Goal: Task Accomplishment & Management: Use online tool/utility

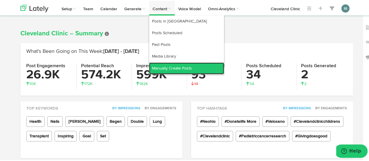
click at [164, 65] on link "Manually Create Posts" at bounding box center [186, 68] width 75 height 12
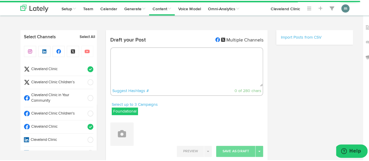
radio input "true"
select select "10"
select select "11"
click at [67, 67] on span "Cleveland Clinic" at bounding box center [57, 69] width 54 height 6
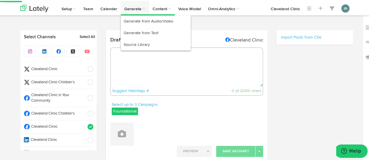
select select "11"
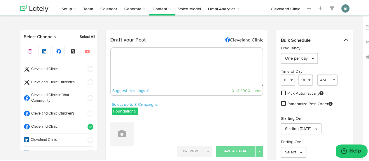
click at [132, 70] on textarea at bounding box center [187, 66] width 152 height 38
paste textarea "There are not many emergencies of the ear, but sudden hearing loss is one thing…"
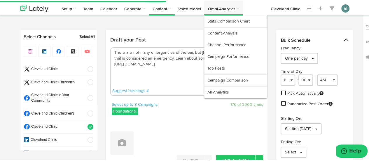
type textarea "There are not many emergencies of the ear, but sudden hearing loss is one thing…"
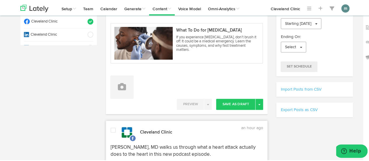
scroll to position [117, 0]
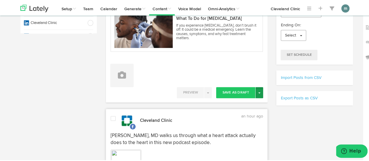
click at [258, 91] on span "button" at bounding box center [259, 91] width 2 height 1
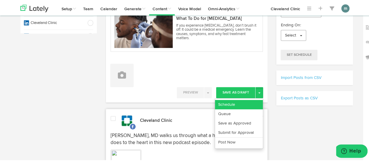
click at [228, 103] on link "Schedule" at bounding box center [239, 103] width 48 height 9
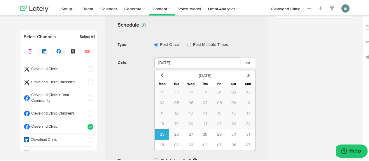
scroll to position [262, 0]
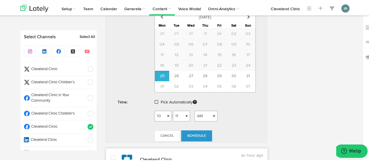
click at [155, 99] on span at bounding box center [156, 101] width 3 height 4
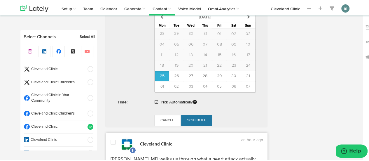
click at [198, 117] on span "Schedule" at bounding box center [196, 118] width 19 height 3
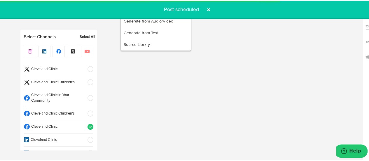
radio input "true"
select select "11"
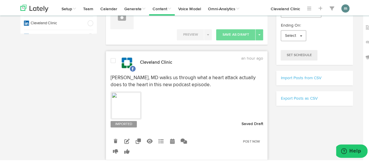
scroll to position [0, 0]
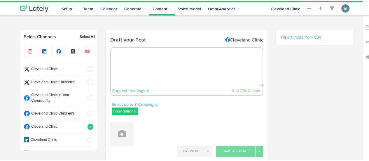
radio input "true"
select select "10"
select select "12"
click at [144, 64] on textarea at bounding box center [187, 66] width 152 height 38
paste textarea "Let’s look at the risks and how to take [MEDICAL_DATA] correctly, sparingly and…"
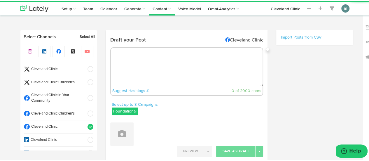
type textarea "Let’s look at the risks and how to take [MEDICAL_DATA] correctly, sparingly and…"
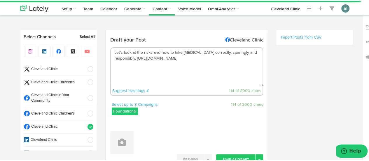
select select "11"
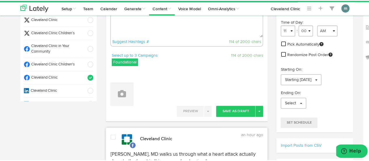
scroll to position [58, 0]
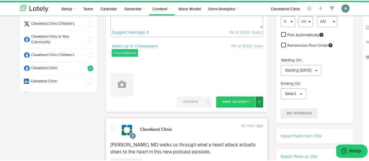
type textarea "Let’s look at the risks and how to take [MEDICAL_DATA] correctly, sparingly and…"
click at [257, 99] on button "Toggle Dropdown" at bounding box center [259, 100] width 8 height 11
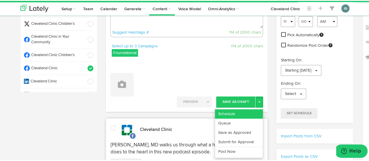
click at [241, 111] on link "Schedule" at bounding box center [239, 112] width 48 height 9
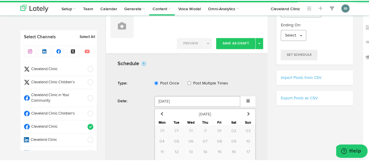
scroll to position [175, 0]
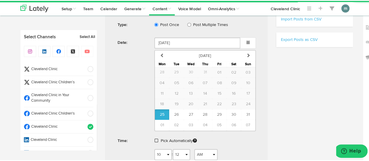
click at [155, 137] on span at bounding box center [156, 139] width 3 height 4
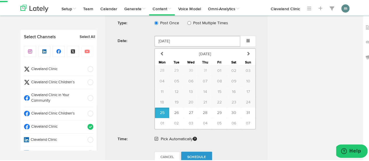
scroll to position [233, 0]
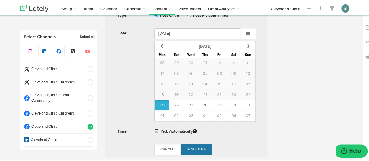
click at [191, 147] on span "Schedule" at bounding box center [196, 148] width 19 height 3
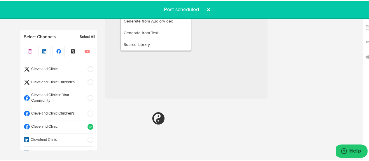
radio input "true"
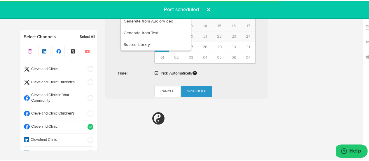
select select "11"
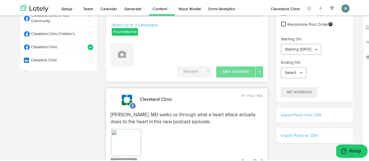
scroll to position [41, 0]
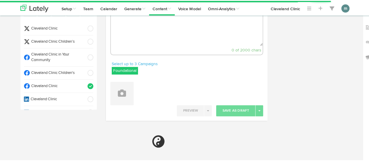
select select "10"
select select "13"
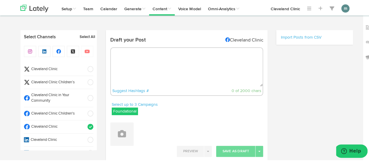
click at [148, 68] on textarea at bounding box center [187, 66] width 152 height 38
paste textarea "If you can’t stand the taste of cilantro, your genes may be to blame. You likel…"
type textarea "If you can’t stand the taste of cilantro, your genes may be to blame. You likel…"
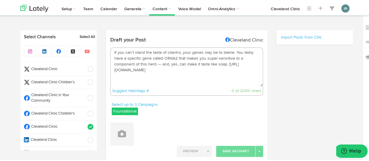
select select "11"
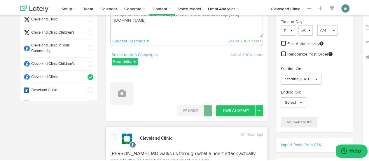
scroll to position [58, 0]
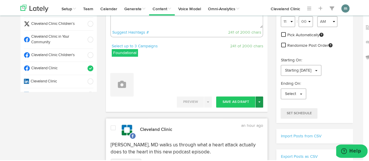
type textarea "If you can’t stand the taste of cilantro, your genes may be to blame. You likel…"
click at [257, 102] on button "Toggle Dropdown" at bounding box center [259, 100] width 8 height 11
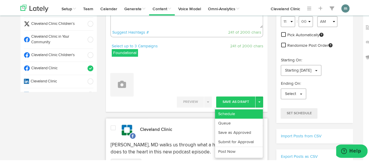
click at [239, 111] on link "Schedule" at bounding box center [239, 112] width 48 height 9
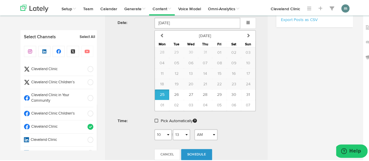
scroll to position [204, 0]
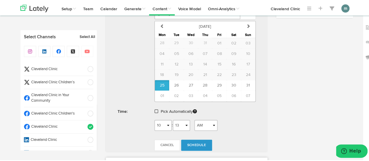
click at [155, 108] on span at bounding box center [156, 110] width 3 height 4
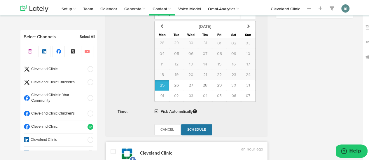
click at [193, 127] on span "Schedule" at bounding box center [196, 128] width 19 height 3
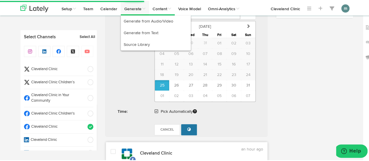
radio input "false"
select select "11"
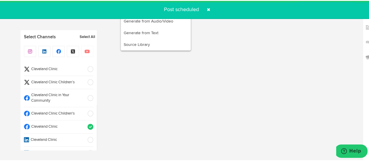
radio input "true"
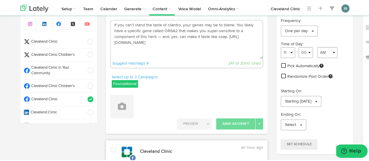
scroll to position [0, 0]
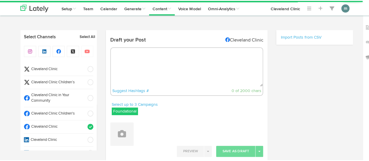
radio input "true"
select select "10"
select select "19"
click at [61, 127] on span "Cleveland Clinic" at bounding box center [57, 126] width 54 height 6
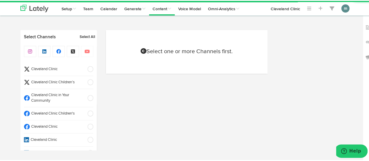
click at [63, 69] on span "Cleveland Clinic" at bounding box center [57, 69] width 54 height 6
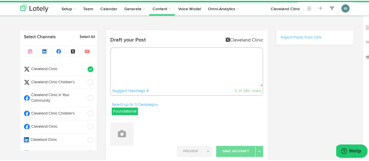
radio input "true"
select select "10"
select select "19"
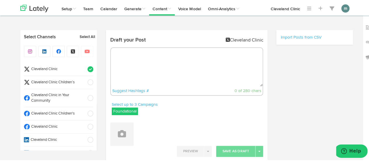
click at [115, 58] on textarea at bounding box center [187, 66] width 152 height 38
paste textarea "There are not many emergencies of the ear, but sudden hearing loss is one thing…"
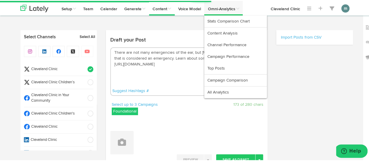
type textarea "There are not many emergencies of the ear, but sudden hearing loss is one thing…"
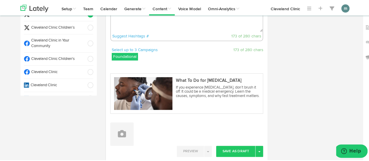
scroll to position [117, 0]
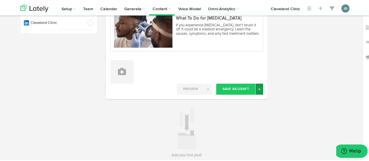
click at [258, 88] on span "button" at bounding box center [259, 88] width 2 height 1
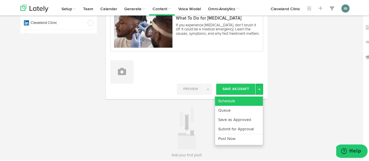
click at [243, 97] on link "Schedule" at bounding box center [239, 99] width 48 height 9
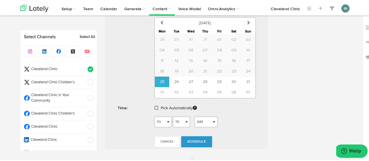
scroll to position [262, 0]
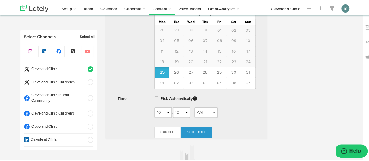
click at [155, 96] on span at bounding box center [156, 97] width 3 height 4
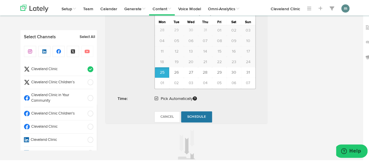
click at [194, 115] on span "Schedule" at bounding box center [196, 115] width 19 height 3
radio input "true"
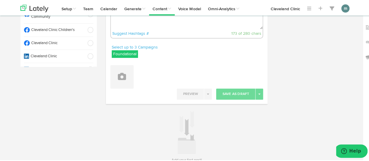
scroll to position [0, 0]
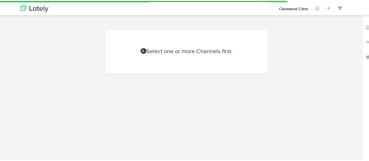
scroll to position [26, 0]
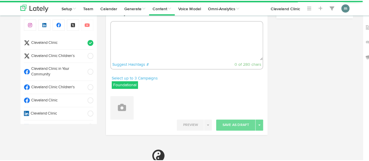
radio input "true"
select select "10"
select select "19"
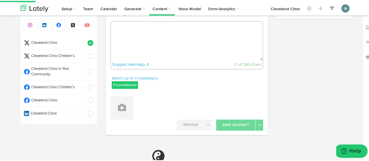
click at [128, 42] on textarea at bounding box center [187, 40] width 152 height 38
paste textarea "Let’s look at the risks and how to take [MEDICAL_DATA] correctly, sparingly and…"
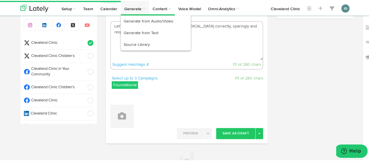
type textarea "Let’s look at the risks and how to take [MEDICAL_DATA] correctly, sparingly and…"
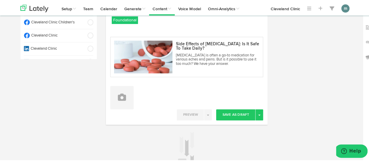
scroll to position [114, 0]
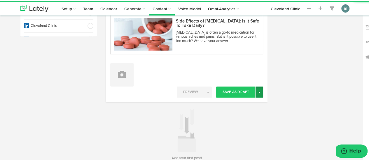
click at [258, 91] on span "button" at bounding box center [259, 91] width 2 height 1
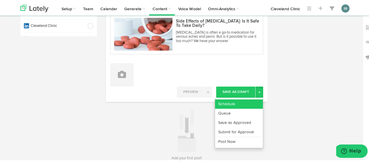
click at [243, 103] on link "Schedule" at bounding box center [239, 102] width 48 height 9
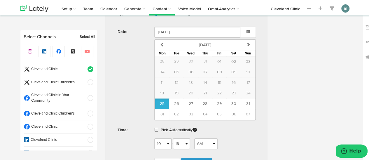
scroll to position [279, 0]
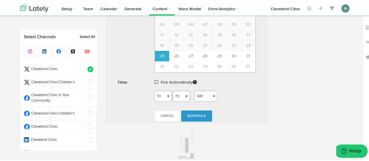
click at [155, 81] on span at bounding box center [156, 81] width 3 height 4
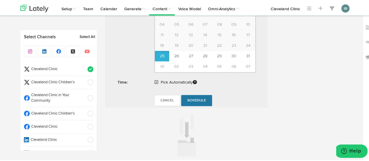
click at [196, 98] on span "Schedule" at bounding box center [196, 99] width 19 height 3
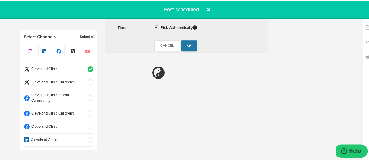
radio input "true"
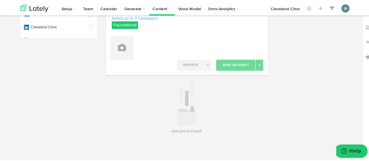
scroll to position [28, 0]
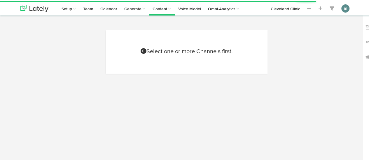
scroll to position [54, 0]
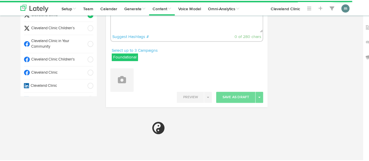
radio input "true"
select select "10"
select select "20"
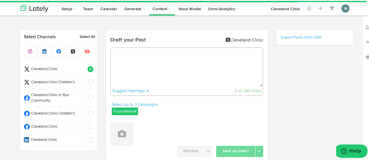
click at [142, 54] on textarea at bounding box center [187, 66] width 152 height 38
paste textarea "If you can’t stand the taste of cilantro, your genes may be to blame. You likel…"
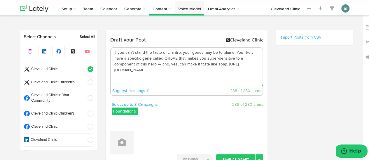
type textarea "If you can’t stand the taste of cilantro, your genes may be to blame. You likel…"
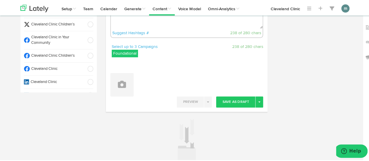
scroll to position [58, 0]
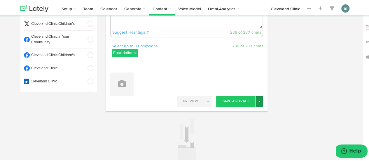
click at [258, 102] on button "Toggle Dropdown" at bounding box center [259, 100] width 8 height 11
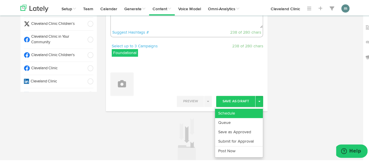
click at [248, 110] on link "Schedule" at bounding box center [239, 112] width 48 height 9
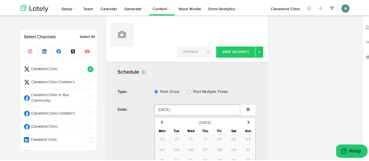
scroll to position [175, 0]
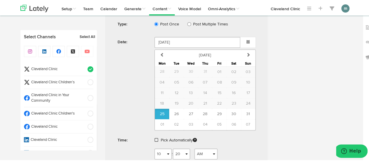
click at [155, 138] on span at bounding box center [156, 139] width 3 height 4
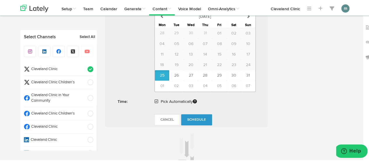
scroll to position [262, 0]
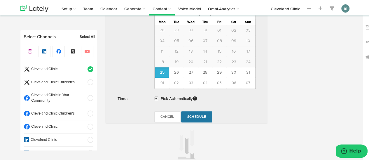
click at [189, 117] on link "Schedule" at bounding box center [196, 115] width 31 height 11
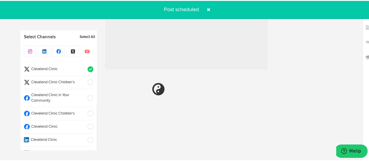
radio input "true"
